Goal: Find specific page/section: Find specific page/section

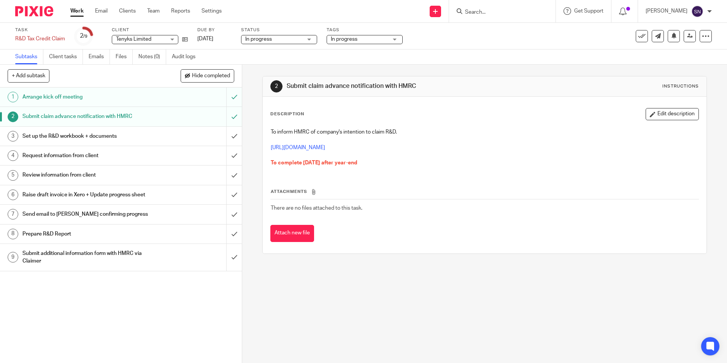
click at [141, 35] on span "Tenyks Limited" at bounding box center [140, 39] width 49 height 8
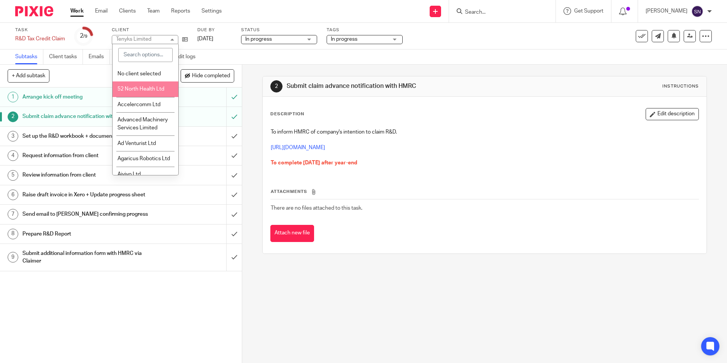
click at [131, 89] on span "52 North Health Ltd" at bounding box center [140, 88] width 47 height 5
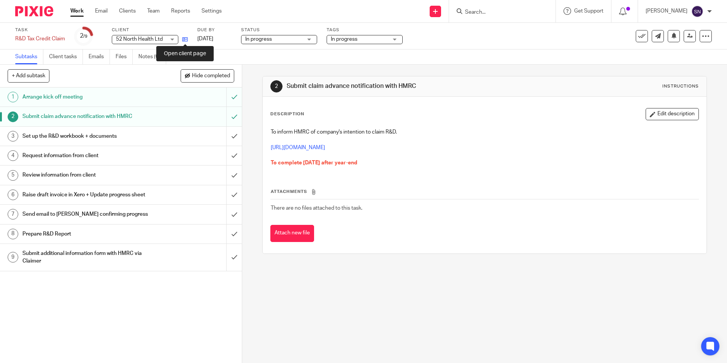
click at [188, 40] on icon at bounding box center [185, 39] width 6 height 6
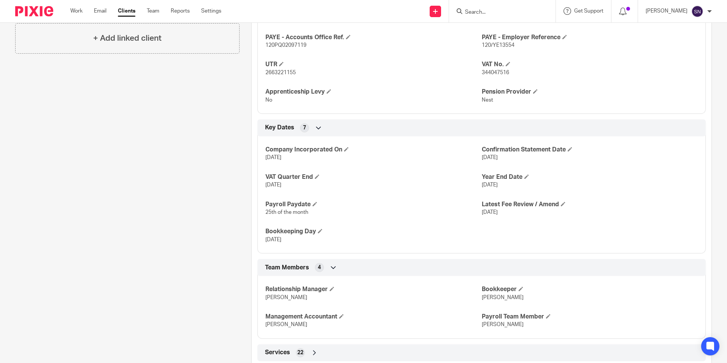
scroll to position [429, 0]
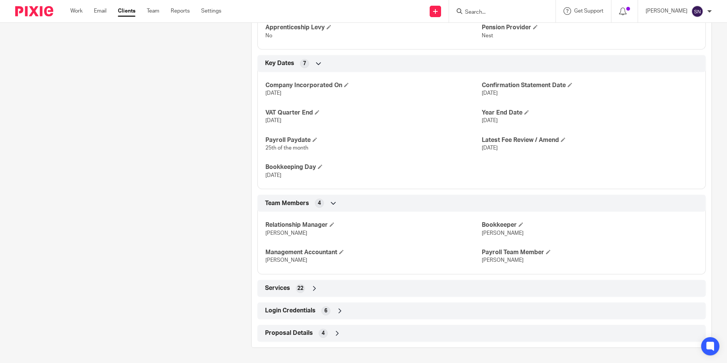
click at [315, 287] on icon at bounding box center [315, 288] width 8 height 8
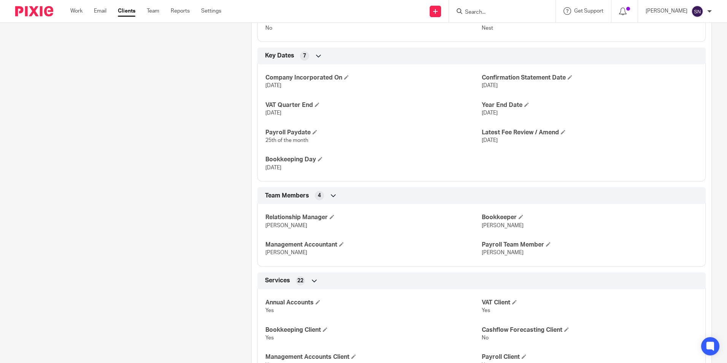
click at [315, 284] on icon at bounding box center [315, 281] width 8 height 8
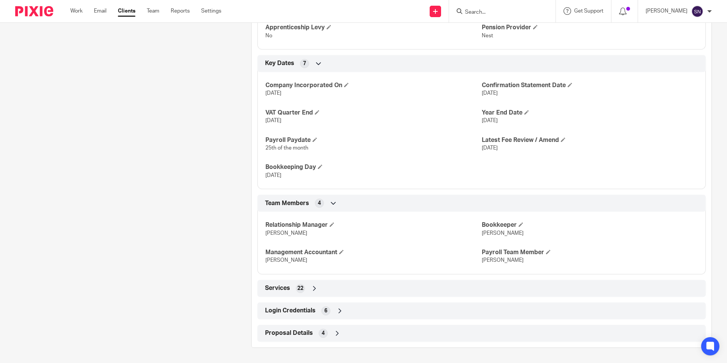
click at [334, 326] on div "Proposal Details 4" at bounding box center [481, 333] width 448 height 17
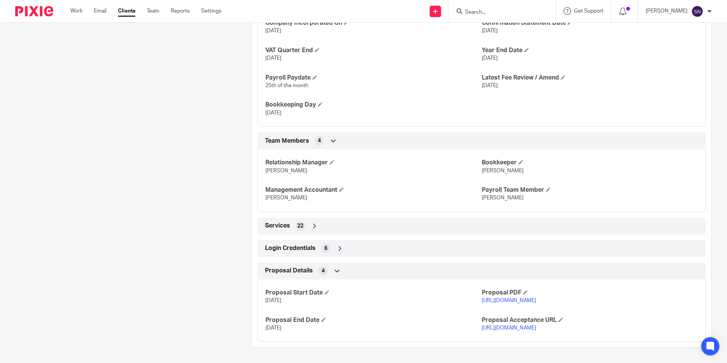
scroll to position [515, 0]
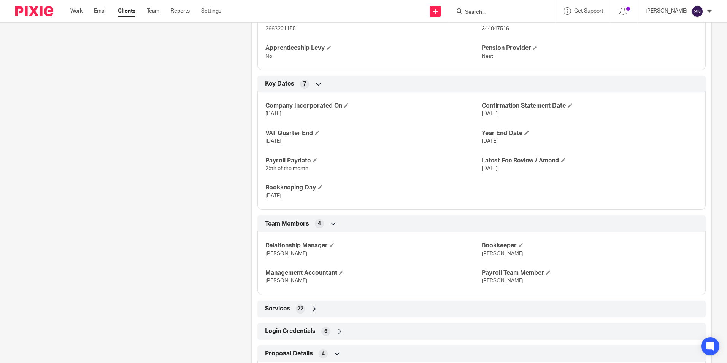
click at [143, 233] on div "Pinned note Moved from PEM - Egress data share Unpin note Edit note Client cont…" at bounding box center [121, 55] width 236 height 750
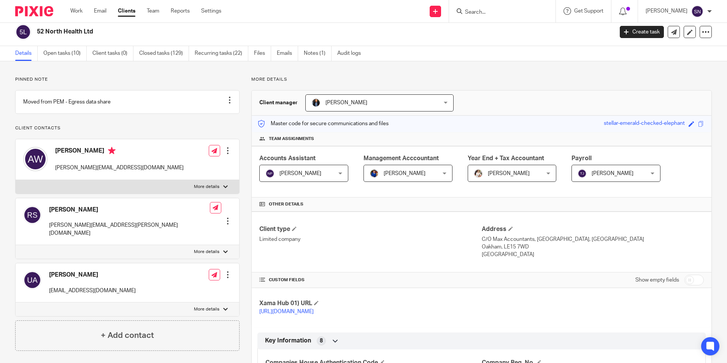
scroll to position [0, 0]
